Goal: Transaction & Acquisition: Obtain resource

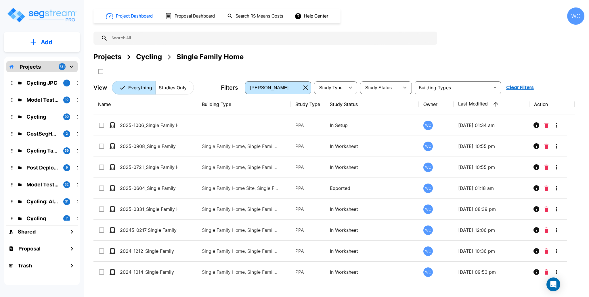
click at [47, 43] on p "Add" at bounding box center [47, 42] width 12 height 9
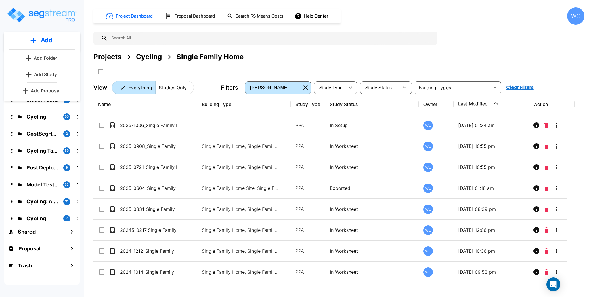
click at [47, 74] on p "Add Study" at bounding box center [45, 74] width 23 height 7
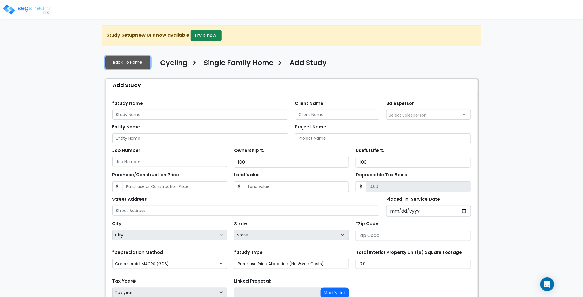
click at [128, 61] on link "Back To Home" at bounding box center [127, 63] width 45 height 14
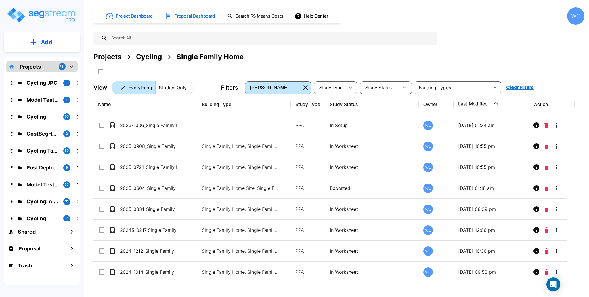
click at [198, 15] on h1 "Proposal Dashboard" at bounding box center [195, 16] width 40 height 7
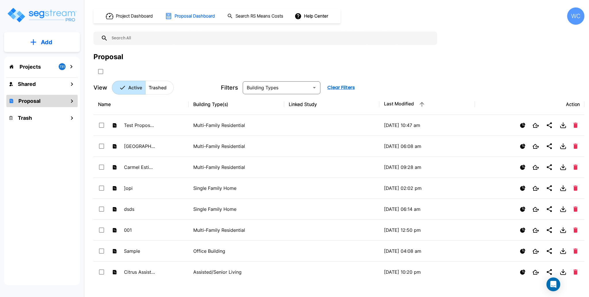
click at [54, 41] on button "Add" at bounding box center [42, 42] width 76 height 17
click at [39, 88] on p "Add Proposal" at bounding box center [46, 90] width 30 height 7
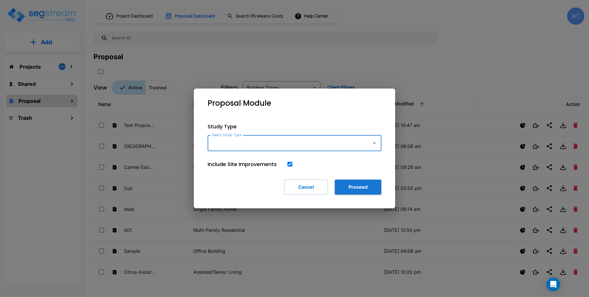
click at [291, 144] on input "Select Study Type" at bounding box center [288, 143] width 156 height 11
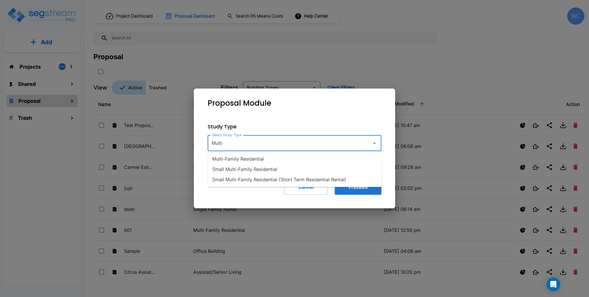
click at [258, 162] on li "Multi-Family Residential" at bounding box center [295, 159] width 174 height 10
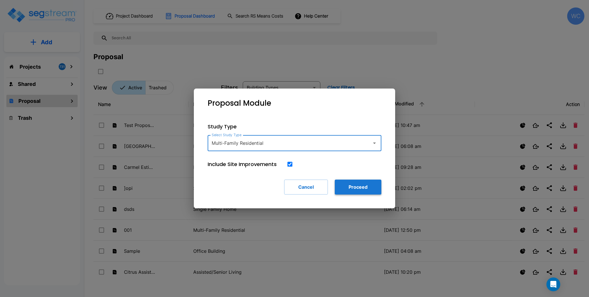
type input "Multi-Family Residential"
click at [376, 182] on button "Proceed" at bounding box center [358, 187] width 47 height 15
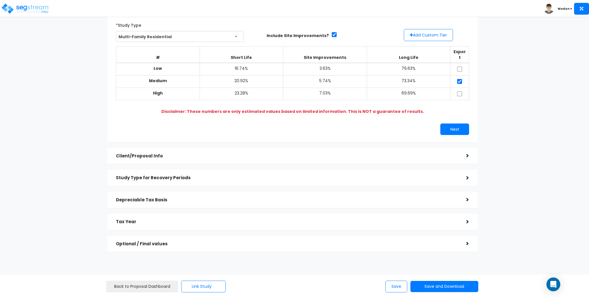
scroll to position [48, 0]
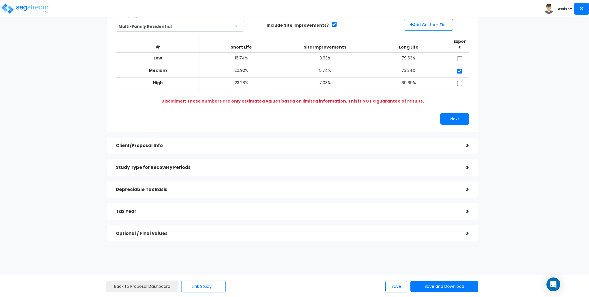
click at [172, 144] on div "Client/Proposal Info" at bounding box center [287, 146] width 342 height 11
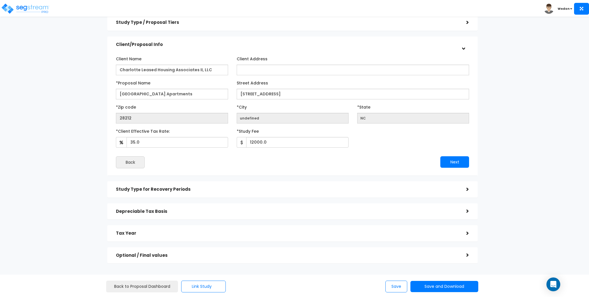
scroll to position [0, 0]
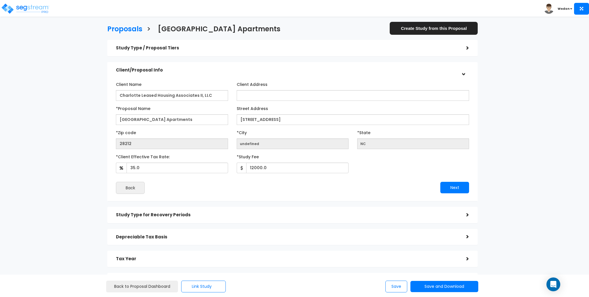
click at [134, 43] on div "Study Type / Proposal Tiers" at bounding box center [287, 48] width 342 height 11
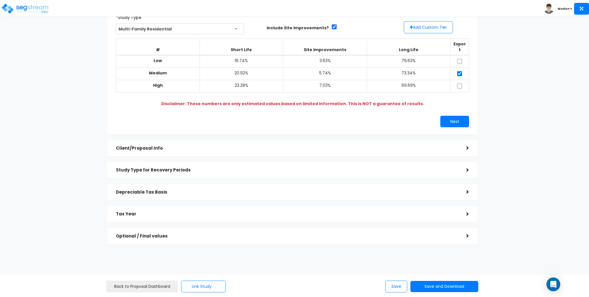
scroll to position [48, 0]
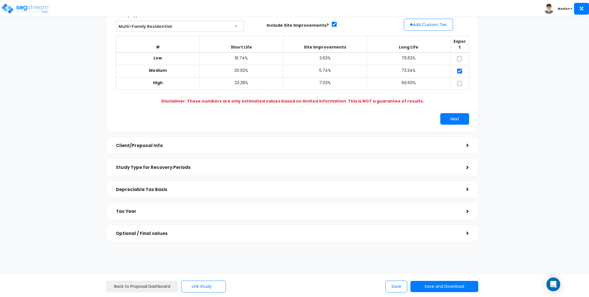
click at [166, 144] on h5 "Client/Proposal Info" at bounding box center [287, 146] width 342 height 5
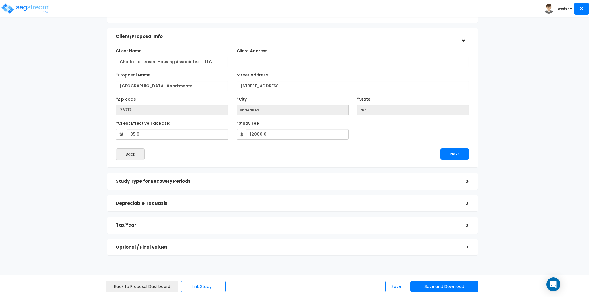
scroll to position [0, 0]
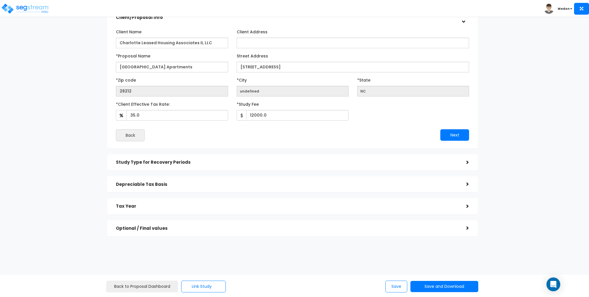
click at [182, 162] on h5 "Study Type for Recovery Periods" at bounding box center [287, 162] width 342 height 5
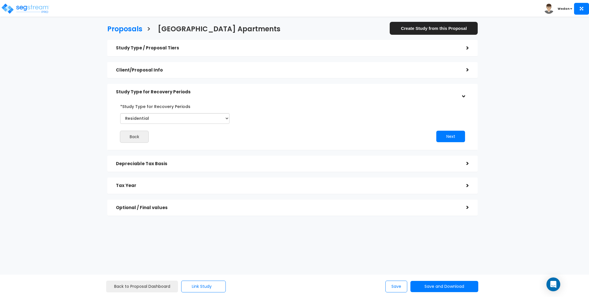
click at [241, 164] on h5 "Depreciable Tax Basis" at bounding box center [287, 164] width 342 height 5
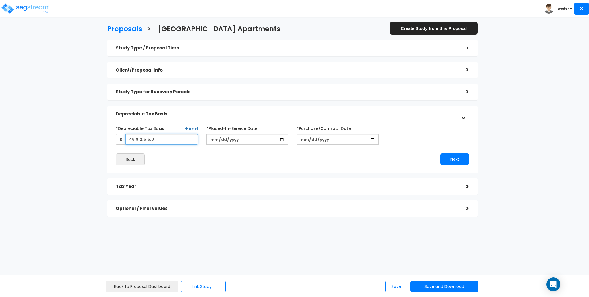
drag, startPoint x: 151, startPoint y: 138, endPoint x: 120, endPoint y: 139, distance: 31.4
click at [118, 139] on div "48,912,616.0" at bounding box center [157, 139] width 82 height 11
type input "48,912,616"
click at [240, 138] on input "2025-11-01" at bounding box center [248, 139] width 82 height 11
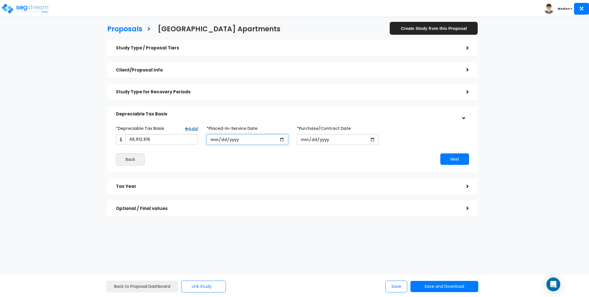
click at [240, 138] on input "2025-11-01" at bounding box center [248, 139] width 82 height 11
click at [192, 188] on h5 "Tax Year" at bounding box center [287, 186] width 342 height 5
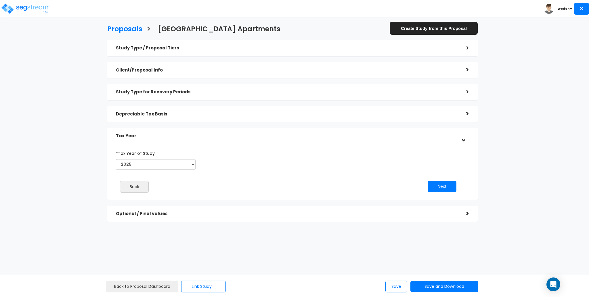
click at [198, 217] on div "Optional / Final values" at bounding box center [287, 214] width 342 height 11
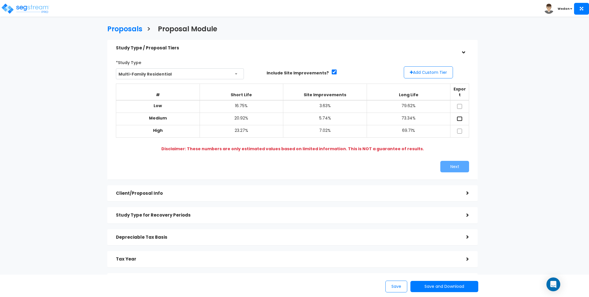
click at [458, 116] on input "checkbox" at bounding box center [460, 118] width 6 height 5
checkbox input "true"
click at [168, 188] on div "Client/Proposal Info" at bounding box center [287, 193] width 342 height 11
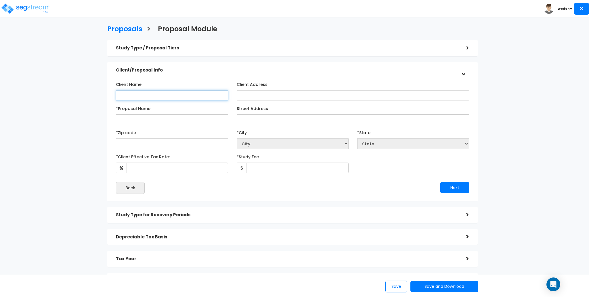
click at [165, 97] on input "Client Name" at bounding box center [172, 95] width 112 height 11
type input "Wedon"
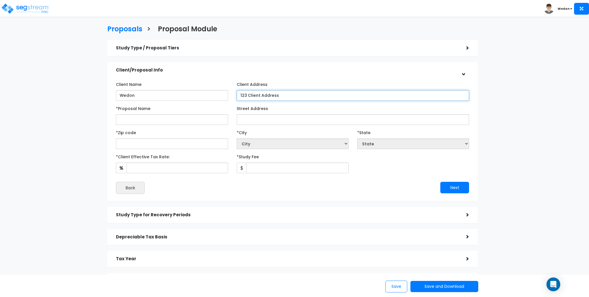
type input "123 Client Address"
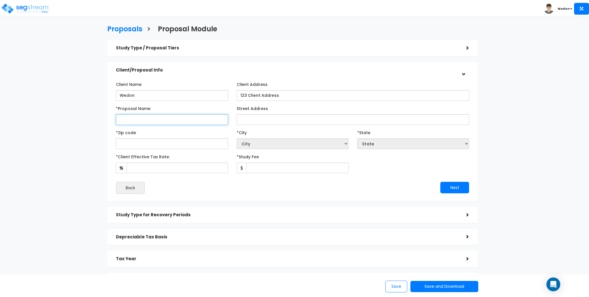
click at [147, 122] on input "*Proposal Name" at bounding box center [172, 119] width 112 height 11
type input "Sample MF Res"
click at [316, 115] on input "Street Address" at bounding box center [353, 119] width 233 height 11
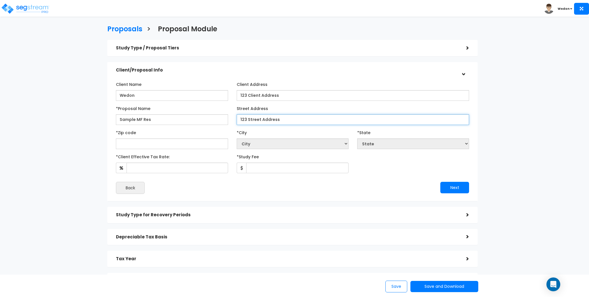
type input "123 Street Address"
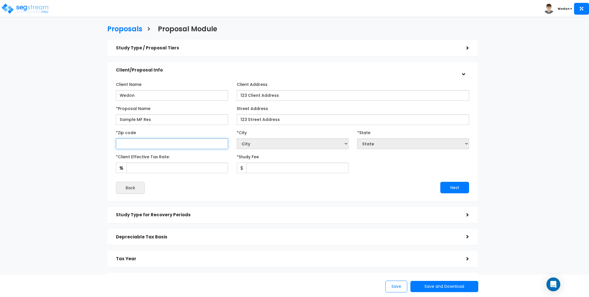
click at [210, 142] on input "text" at bounding box center [172, 144] width 112 height 11
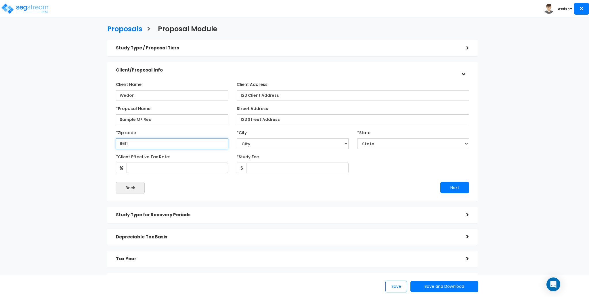
type input "66111"
select select "KS"
click at [22, 120] on div "Proposals > Proposal Module Study Type / Proposal Tiers > *Study Type Multi-Fam…" at bounding box center [294, 187] width 589 height 325
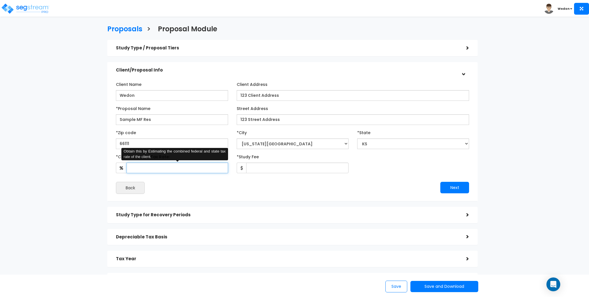
click at [154, 167] on input "*Client Effective Tax Rate:" at bounding box center [177, 168] width 101 height 11
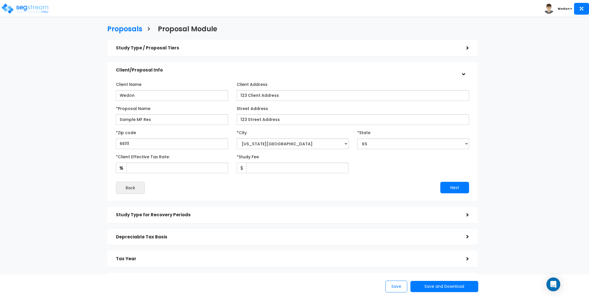
click at [75, 139] on div "Proposals > Proposal Module Study Type / Proposal Tiers > *Study Type Multi-Fam…" at bounding box center [293, 158] width 484 height 383
drag, startPoint x: 168, startPoint y: 147, endPoint x: 100, endPoint y: 142, distance: 68.3
click at [100, 143] on div "Proposals > Proposal Module Study Type / Proposal Tiers > *Study Type Multi-Fam…" at bounding box center [293, 158] width 484 height 383
type input "28212"
select select "NC"
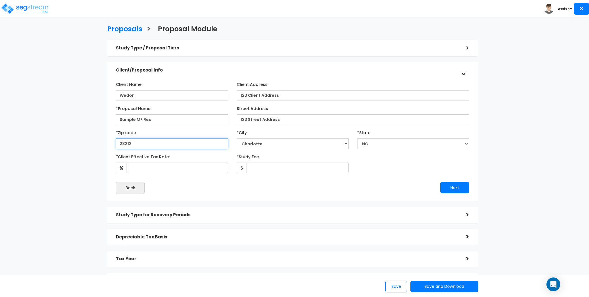
type input "28212"
click at [3, 190] on div "Proposals > Proposal Module Study Type / Proposal Tiers > *Study Type Multi-Fam…" at bounding box center [294, 187] width 589 height 325
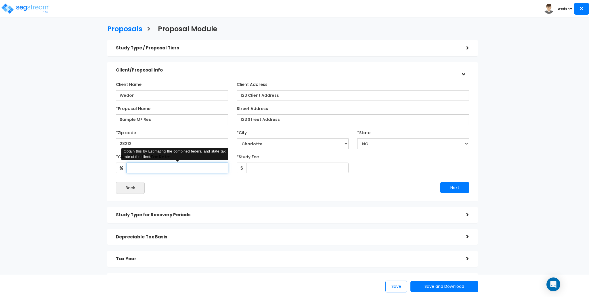
click at [172, 166] on input "*Client Effective Tax Rate:" at bounding box center [177, 168] width 101 height 11
type input "35"
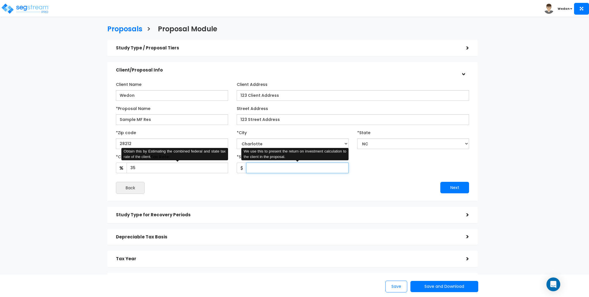
click at [281, 167] on input "*Study Fee" at bounding box center [297, 168] width 102 height 11
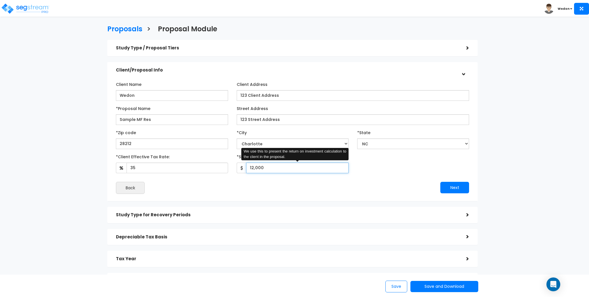
type input "12,000"
click at [280, 177] on div "Client Name Wedon Client Address 123 Client Address 28212" at bounding box center [292, 137] width 353 height 114
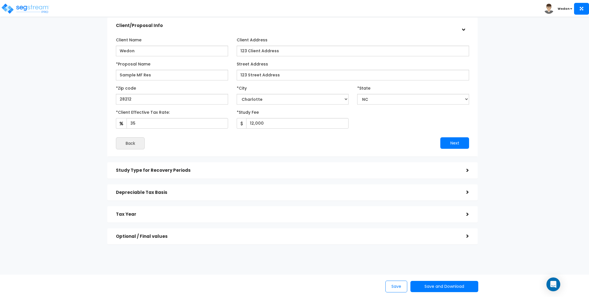
scroll to position [53, 0]
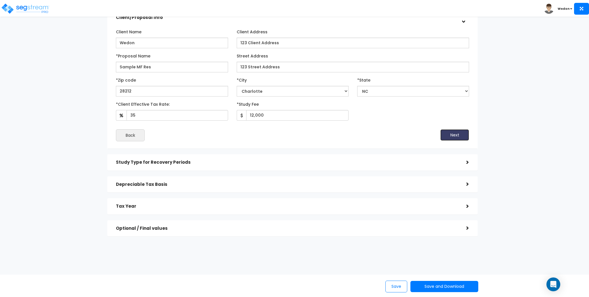
click at [449, 137] on button "Next" at bounding box center [454, 135] width 29 height 12
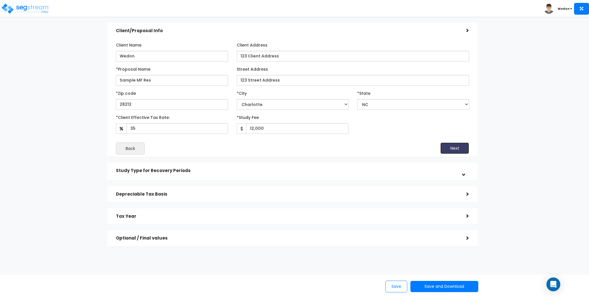
scroll to position [0, 0]
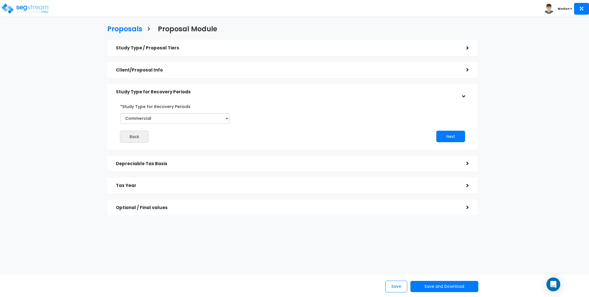
click at [172, 132] on div "Back" at bounding box center [202, 137] width 181 height 12
click at [173, 125] on div "*Study Type for Recovery Periods Commercial Residential" at bounding box center [175, 115] width 118 height 26
click at [176, 116] on select "Commercial Residential" at bounding box center [174, 118] width 109 height 11
select select "Residential"
click at [120, 113] on select "Commercial Residential" at bounding box center [174, 118] width 109 height 11
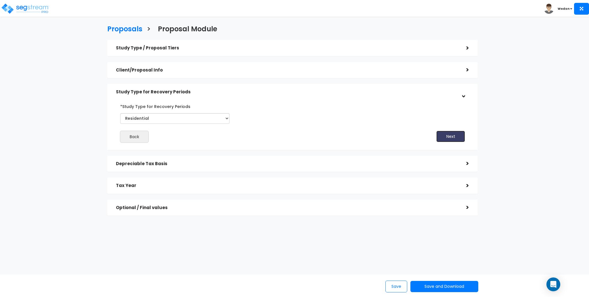
click at [454, 137] on button "Next" at bounding box center [450, 137] width 29 height 12
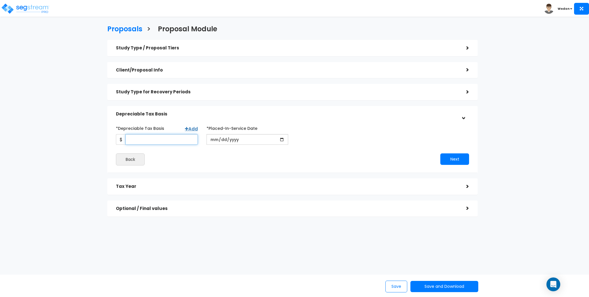
click at [133, 142] on input "*Depreciable Tax Basis" at bounding box center [161, 139] width 72 height 11
paste input "48,912,616.0"
type input "48,912,616"
click at [283, 136] on input "date" at bounding box center [248, 139] width 82 height 11
click at [281, 139] on input "date" at bounding box center [248, 139] width 82 height 11
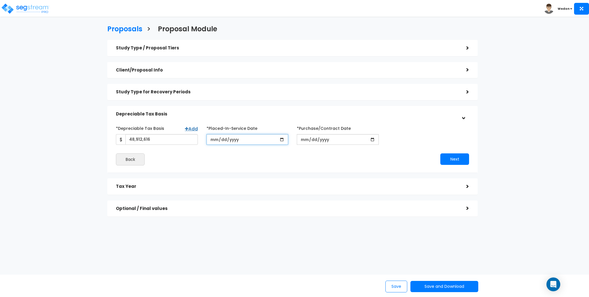
click at [283, 142] on input "2025-11-07" at bounding box center [248, 139] width 82 height 11
click at [282, 139] on input "2025-01-11" at bounding box center [248, 139] width 82 height 11
type input "2025-11-11"
click at [373, 138] on input "*Purchase/Contract Date" at bounding box center [338, 139] width 82 height 11
type input "2024-01-01"
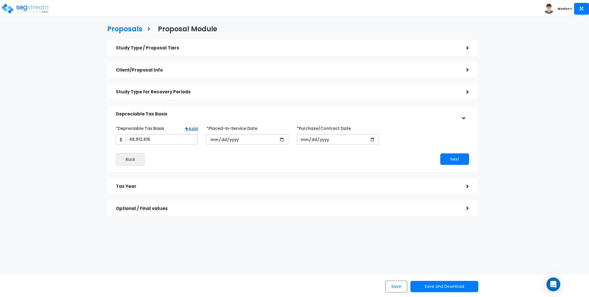
click at [352, 156] on div "Next" at bounding box center [383, 160] width 181 height 12
click at [447, 157] on button "Next" at bounding box center [454, 160] width 29 height 12
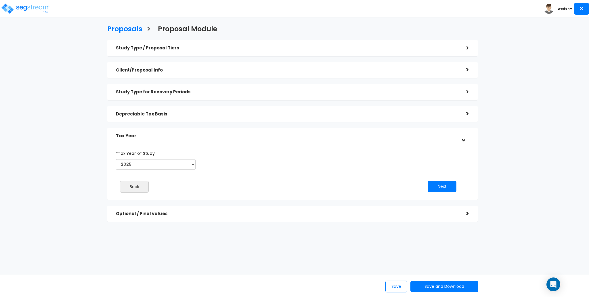
drag, startPoint x: 406, startPoint y: 214, endPoint x: 393, endPoint y: 210, distance: 13.0
click at [406, 214] on h5 "Optional / Final values" at bounding box center [287, 214] width 342 height 5
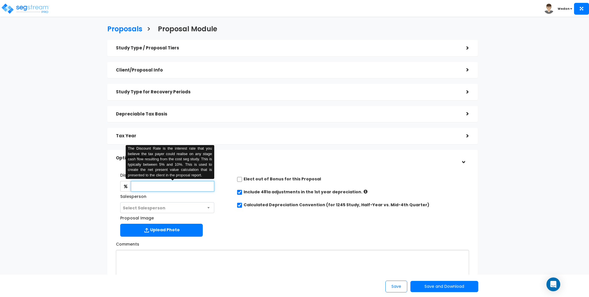
click at [192, 185] on input "text" at bounding box center [172, 186] width 83 height 11
type input "8"
click at [240, 193] on input "checkbox" at bounding box center [240, 192] width 6 height 5
checkbox input "false"
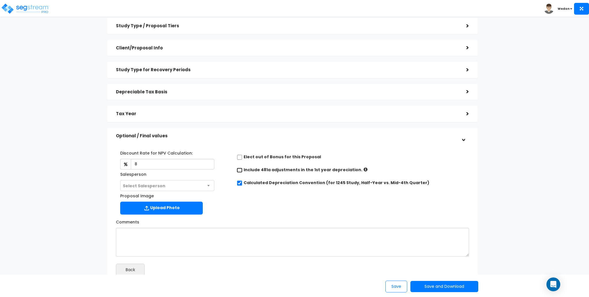
scroll to position [68, 0]
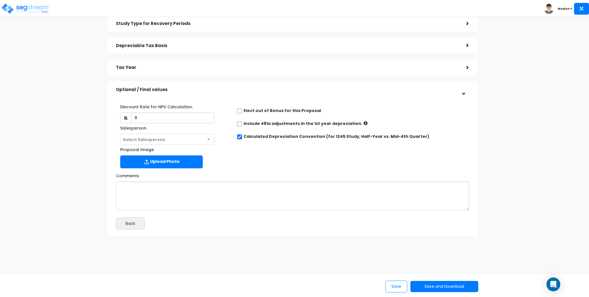
click at [466, 251] on div "Proposals > Proposal Module Study Type / Proposal Tiers > *Study Type Multi-Fam…" at bounding box center [293, 98] width 484 height 399
click at [448, 288] on button "Save and Download" at bounding box center [444, 286] width 68 height 11
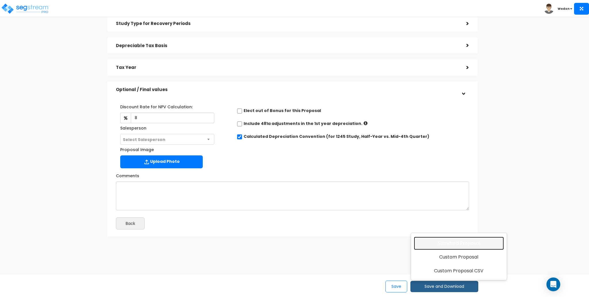
click at [475, 243] on link "Standard Proposal" at bounding box center [459, 243] width 90 height 13
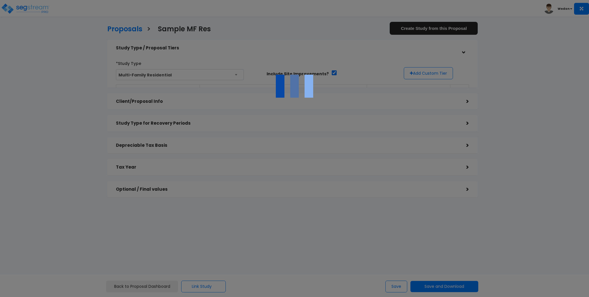
checkbox input "true"
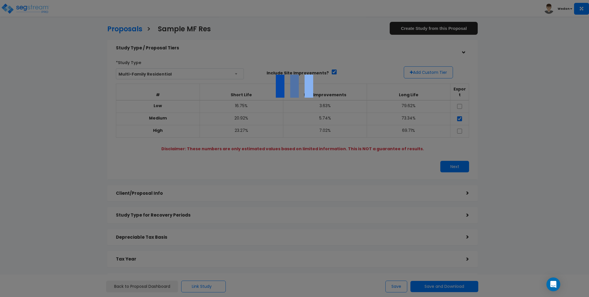
click at [294, 174] on div at bounding box center [294, 148] width 589 height 297
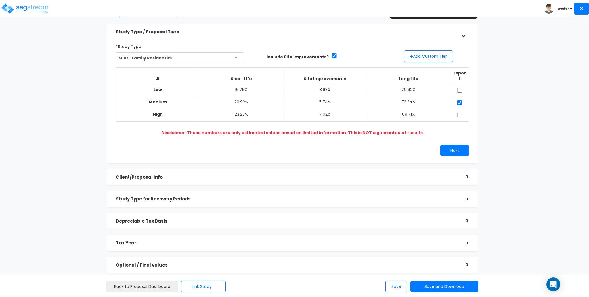
scroll to position [48, 0]
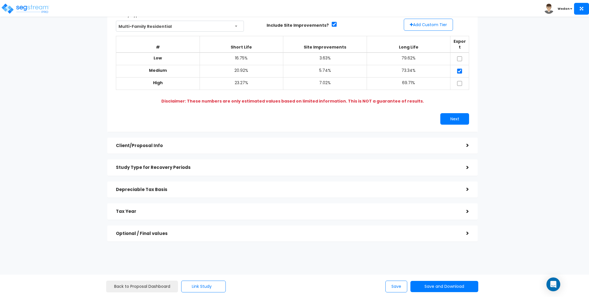
click at [214, 235] on div "Optional / Final values >" at bounding box center [292, 234] width 370 height 16
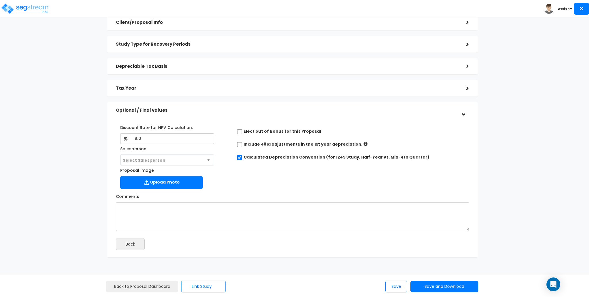
click at [134, 87] on h5 "Tax Year" at bounding box center [287, 88] width 342 height 5
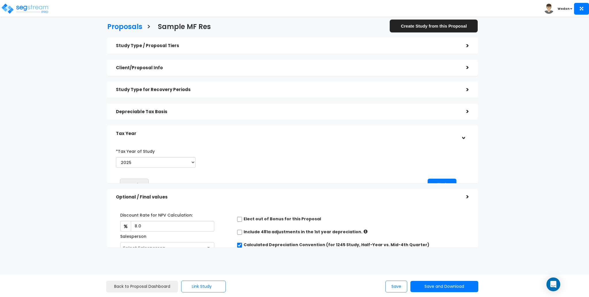
scroll to position [0, 0]
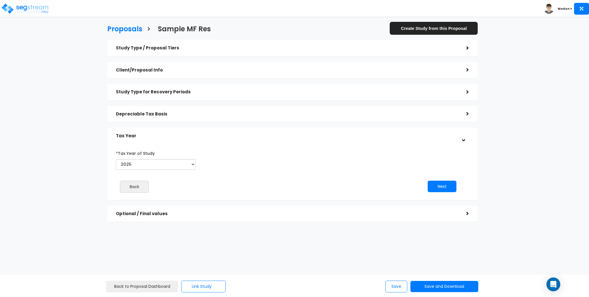
click at [172, 108] on div "Depreciable Tax Basis >" at bounding box center [292, 114] width 370 height 16
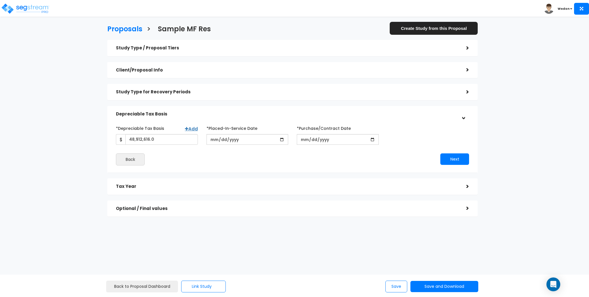
click at [190, 85] on div "Study Type for Recovery Periods >" at bounding box center [292, 92] width 370 height 16
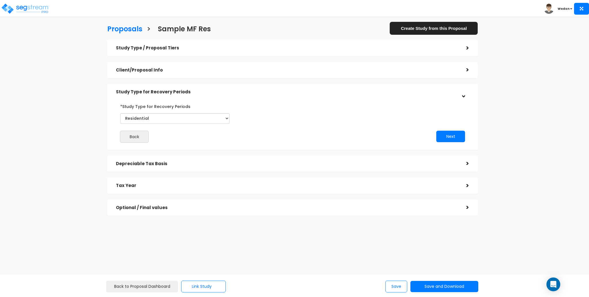
click at [192, 66] on div "Client/Proposal Info" at bounding box center [287, 70] width 342 height 11
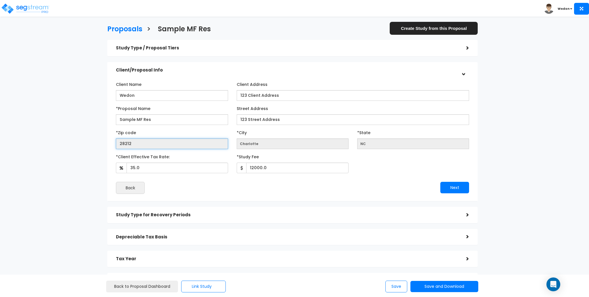
click at [178, 148] on input "28212" at bounding box center [172, 144] width 112 height 11
click at [199, 140] on input "28212" at bounding box center [172, 144] width 112 height 11
click at [177, 144] on input "28212" at bounding box center [172, 144] width 112 height 11
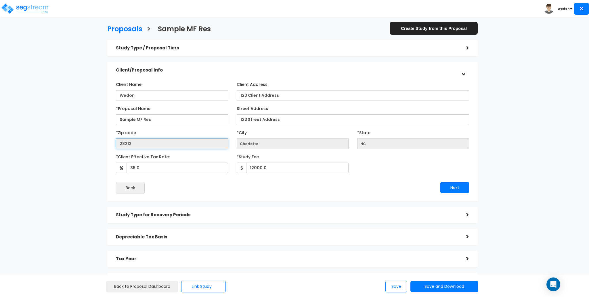
click at [177, 144] on input "28212" at bounding box center [172, 144] width 112 height 11
click at [396, 182] on div "Next" at bounding box center [383, 188] width 181 height 12
click at [281, 145] on input "Charlotte" at bounding box center [293, 144] width 112 height 11
click at [180, 149] on input "28212" at bounding box center [172, 144] width 112 height 11
click at [180, 144] on input "28212" at bounding box center [172, 144] width 112 height 11
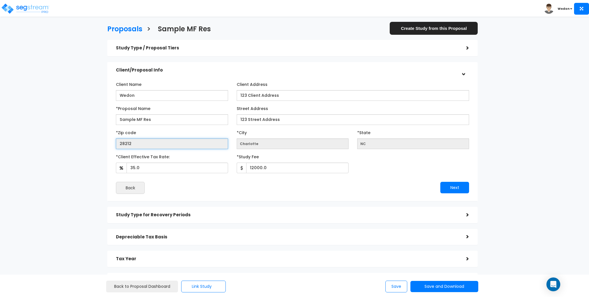
click at [180, 144] on input "28212" at bounding box center [172, 144] width 112 height 11
click at [425, 180] on div "Client Name Wedon Client Address 123 Client Address 28212" at bounding box center [292, 137] width 353 height 114
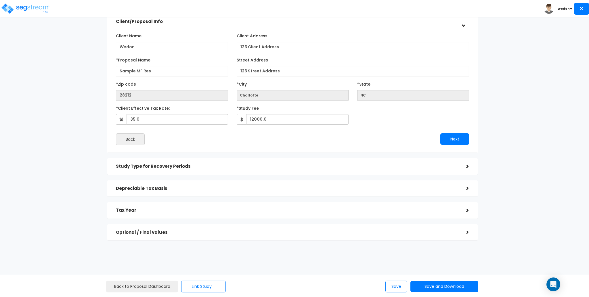
scroll to position [53, 0]
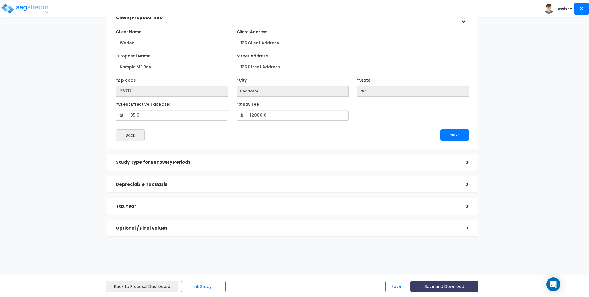
click at [459, 287] on button "Save and Download" at bounding box center [444, 286] width 68 height 11
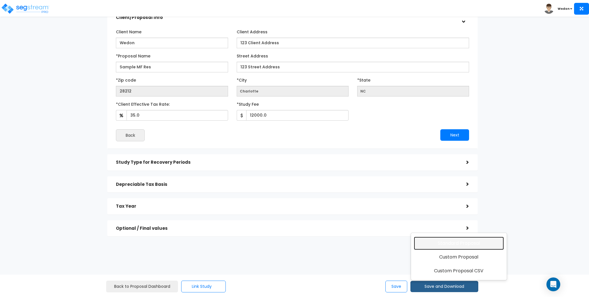
click at [463, 243] on link "Standard Proposal" at bounding box center [459, 243] width 90 height 13
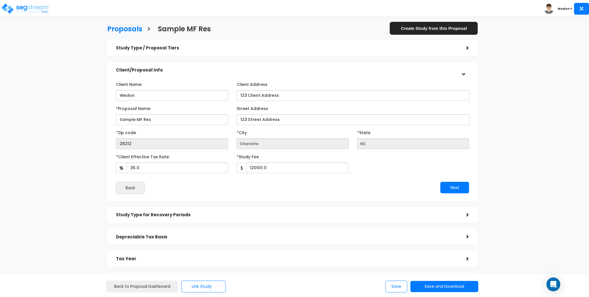
click at [492, 129] on div "Proposals > Sample MF Res Create Study from this Proposal Study Type / Proposal…" at bounding box center [293, 158] width 484 height 383
click at [118, 27] on h3 "Proposals" at bounding box center [124, 29] width 35 height 9
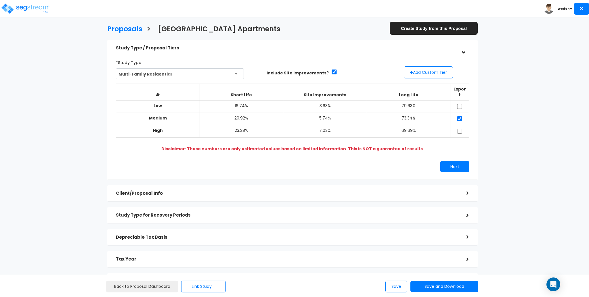
click at [513, 124] on div "Proposals > [GEOGRAPHIC_DATA] Apartments Create Study from this Proposal Study …" at bounding box center [293, 158] width 484 height 383
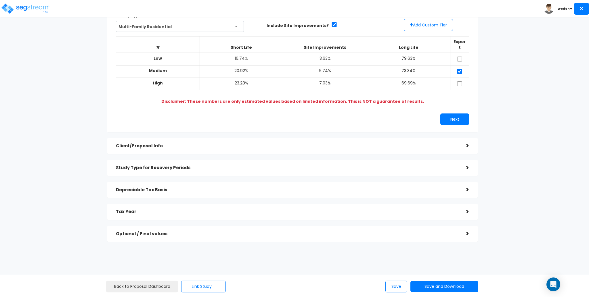
scroll to position [48, 0]
click at [204, 143] on div "Client/Proposal Info" at bounding box center [287, 146] width 342 height 11
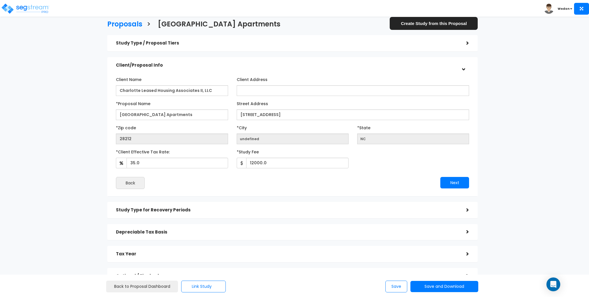
scroll to position [0, 0]
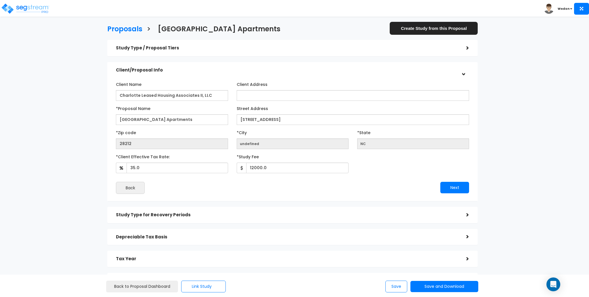
click at [531, 149] on div "Proposals > Creekridge Park Apartments Create Study from this Proposal Study Ty…" at bounding box center [293, 158] width 484 height 383
click at [81, 106] on div "Proposals > Creekridge Park Apartments Create Study from this Proposal Study Ty…" at bounding box center [293, 158] width 484 height 383
